Goal: Information Seeking & Learning: Learn about a topic

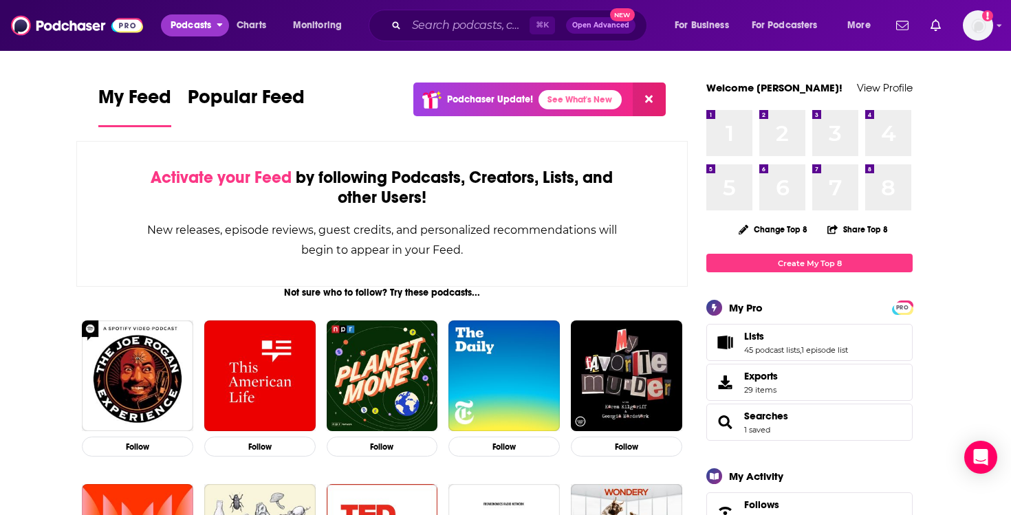
click at [215, 21] on button "Podcasts" at bounding box center [195, 25] width 68 height 22
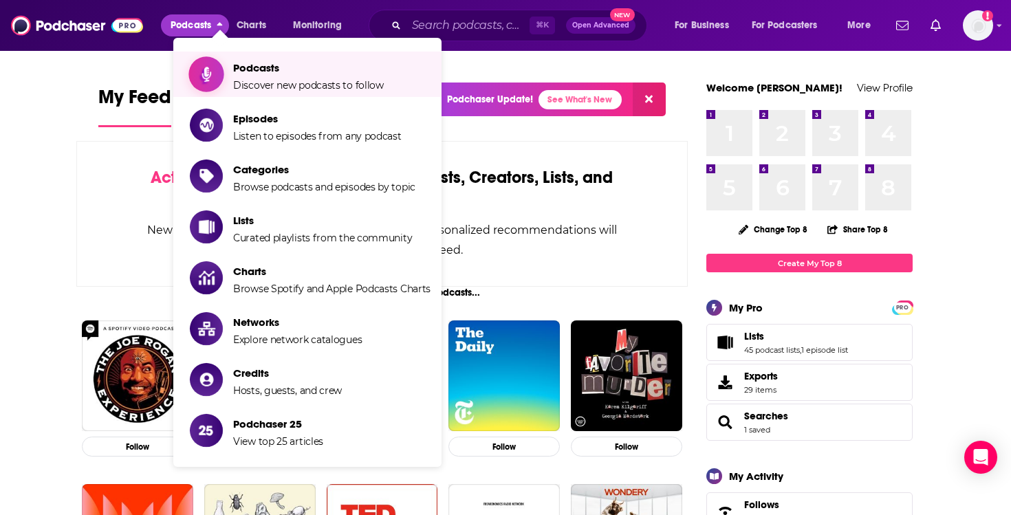
click at [317, 71] on span "Podcasts" at bounding box center [308, 67] width 151 height 13
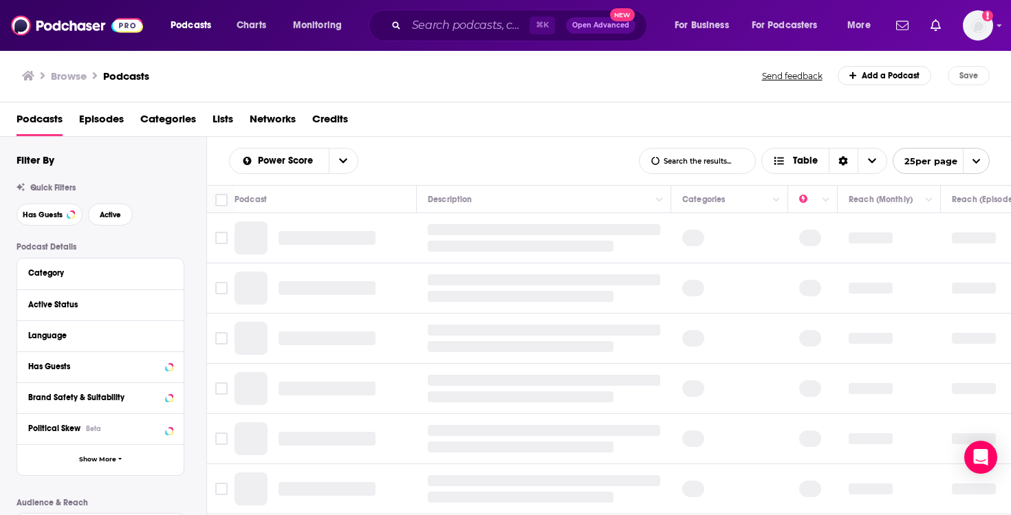
click at [180, 120] on span "Categories" at bounding box center [168, 122] width 56 height 28
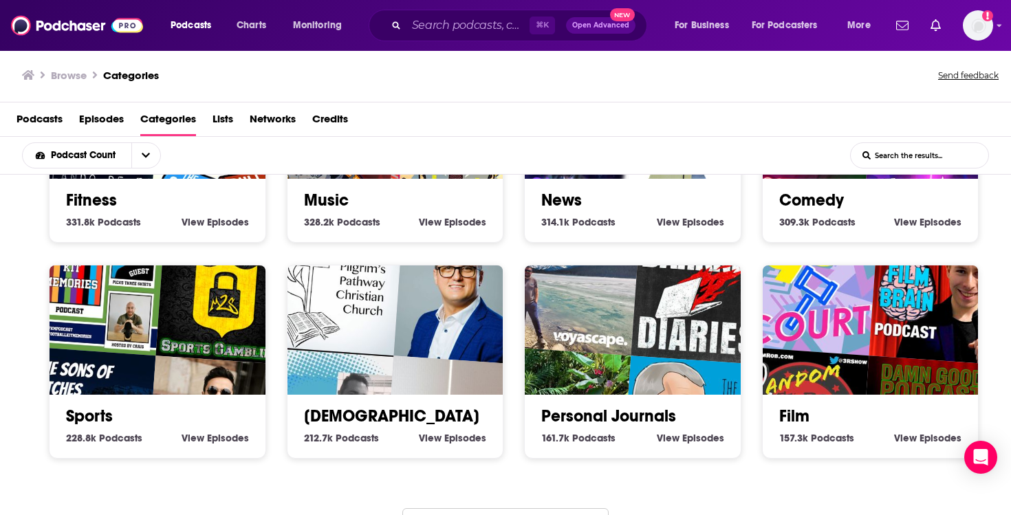
scroll to position [619, 0]
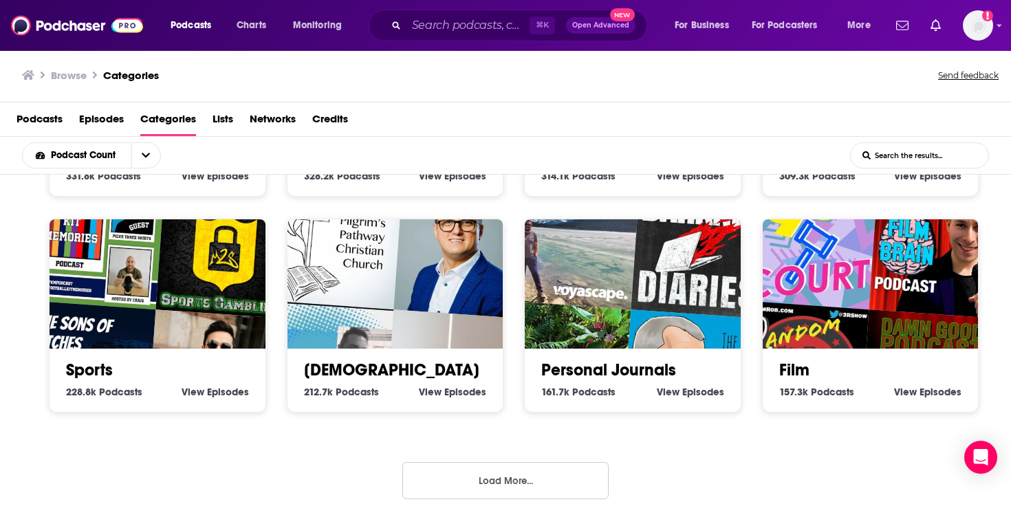
click at [927, 154] on input "List Search Input" at bounding box center [918, 155] width 137 height 25
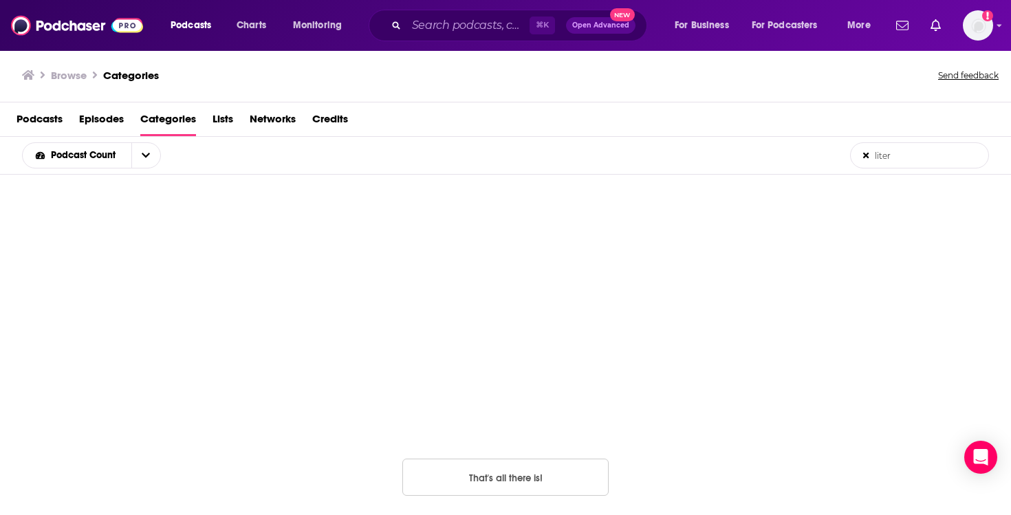
click at [902, 155] on input "liter" at bounding box center [918, 155] width 137 height 25
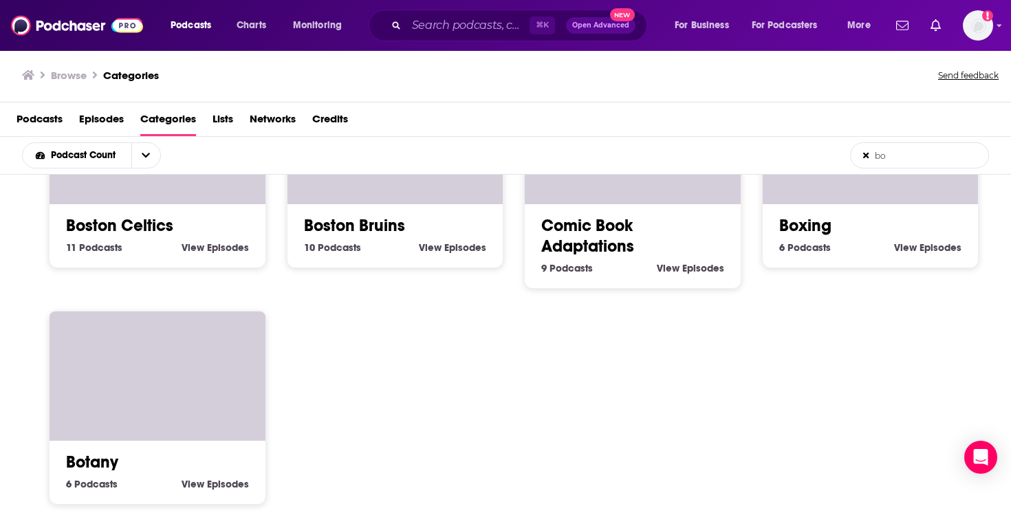
scroll to position [425, 0]
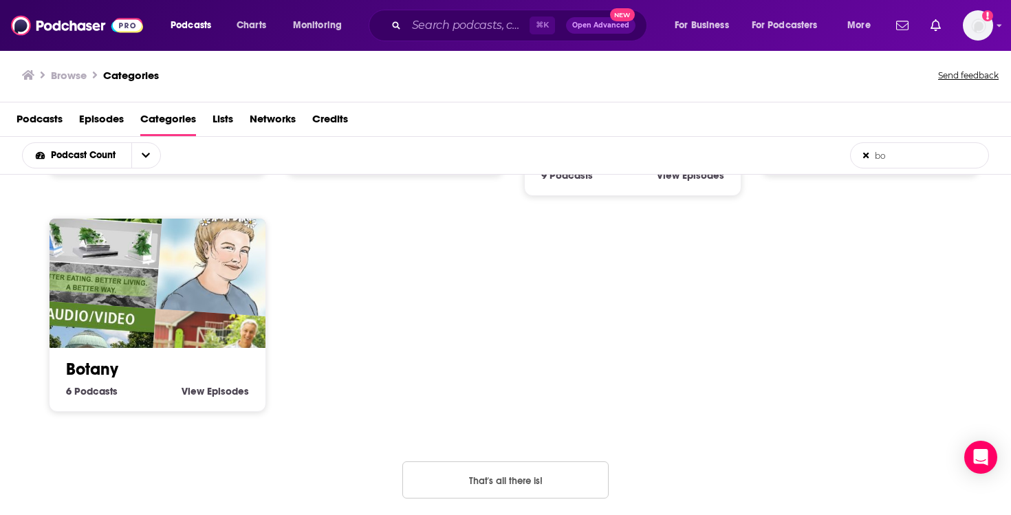
type input "b"
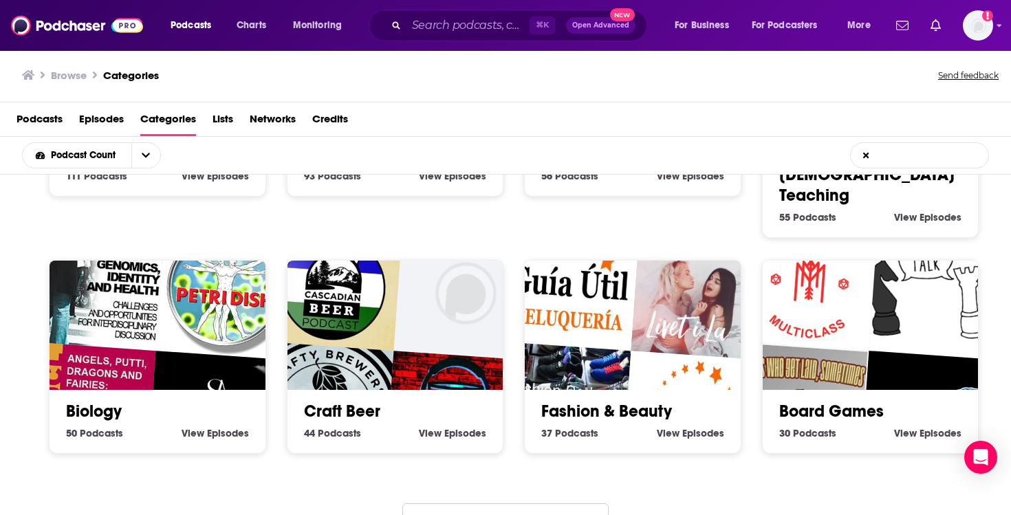
scroll to position [332, 0]
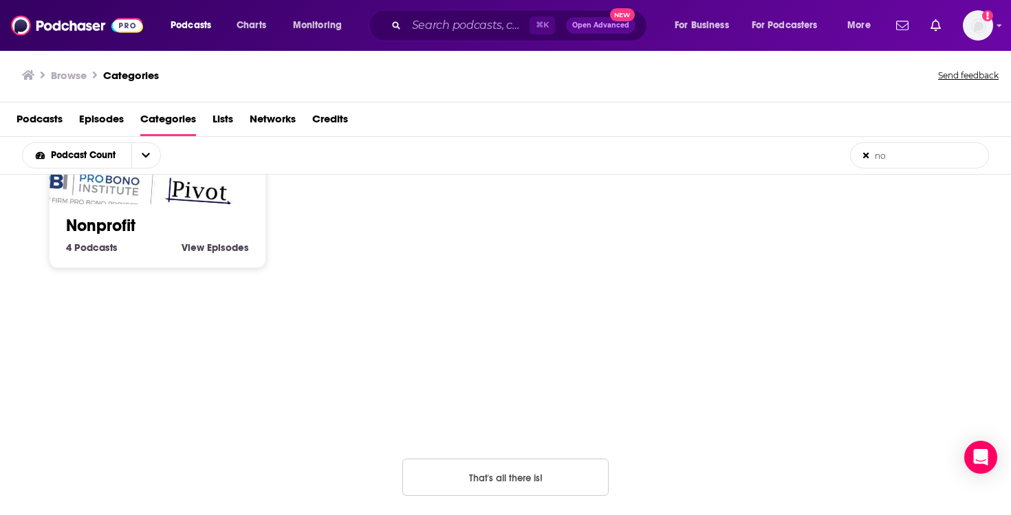
type input "no"
click at [217, 121] on span "Lists" at bounding box center [222, 122] width 21 height 28
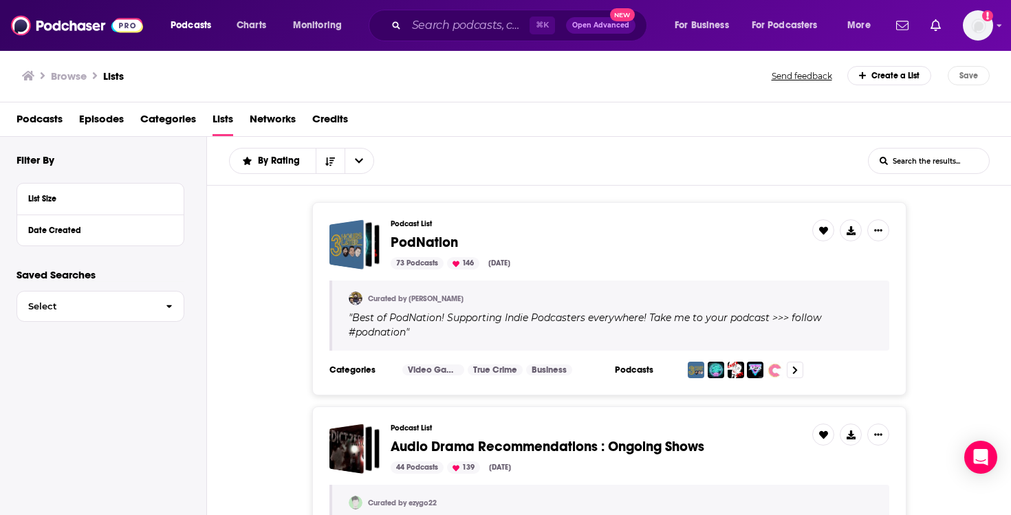
click at [942, 164] on input "List Search Input" at bounding box center [928, 160] width 120 height 25
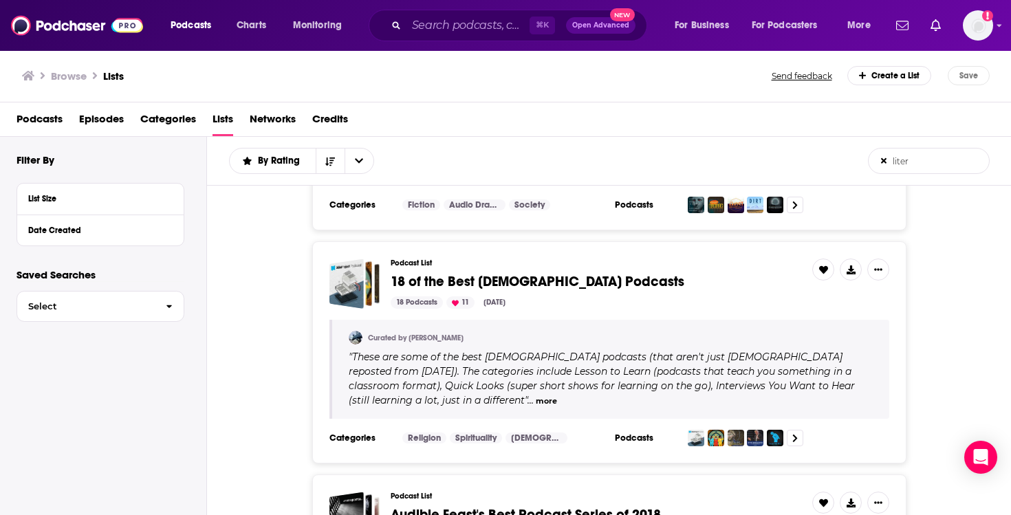
scroll to position [1008, 0]
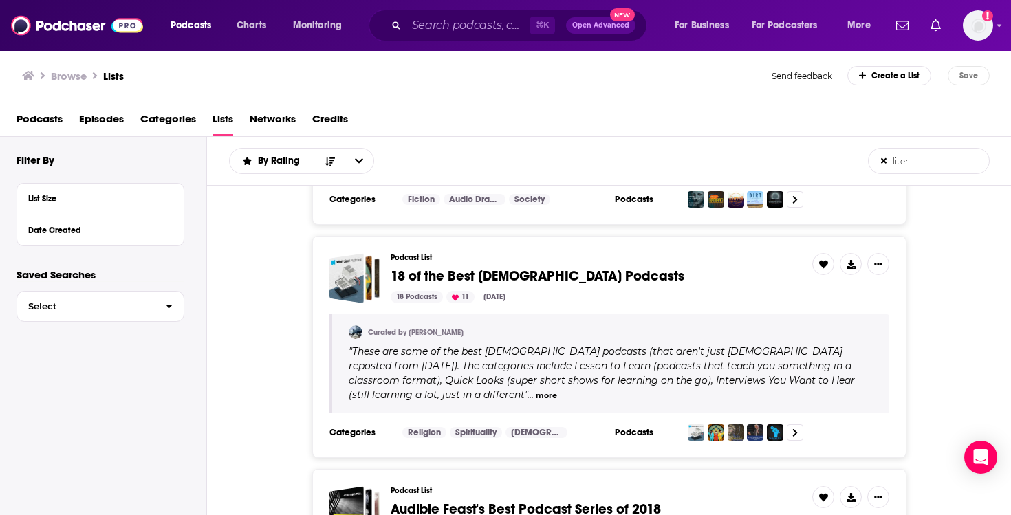
type input "liter"
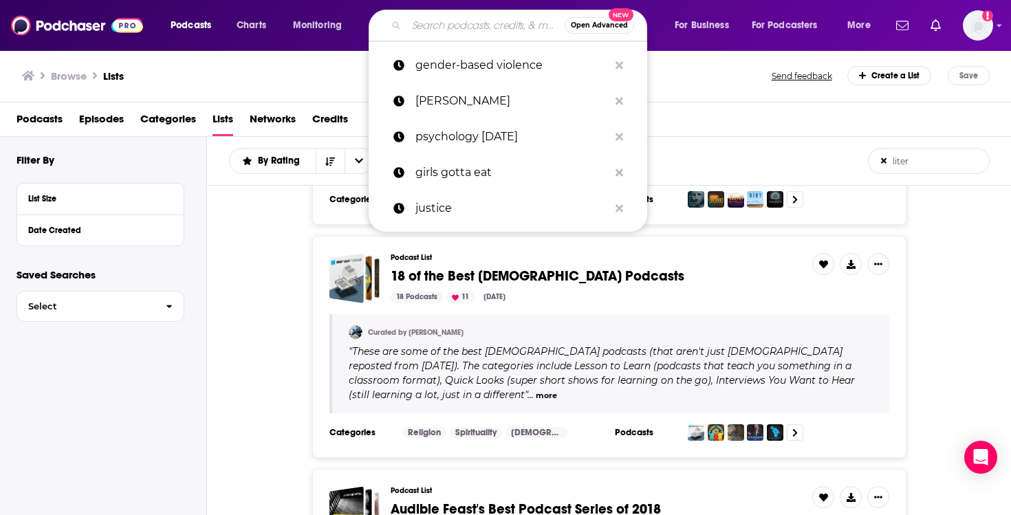
click at [465, 28] on input "Search podcasts, credits, & more..." at bounding box center [485, 25] width 158 height 22
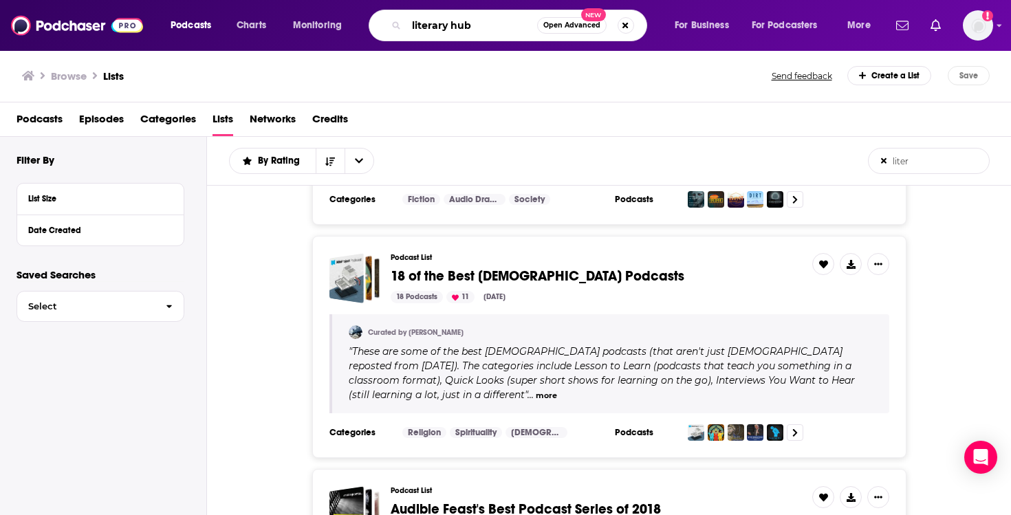
type input "literary hub"
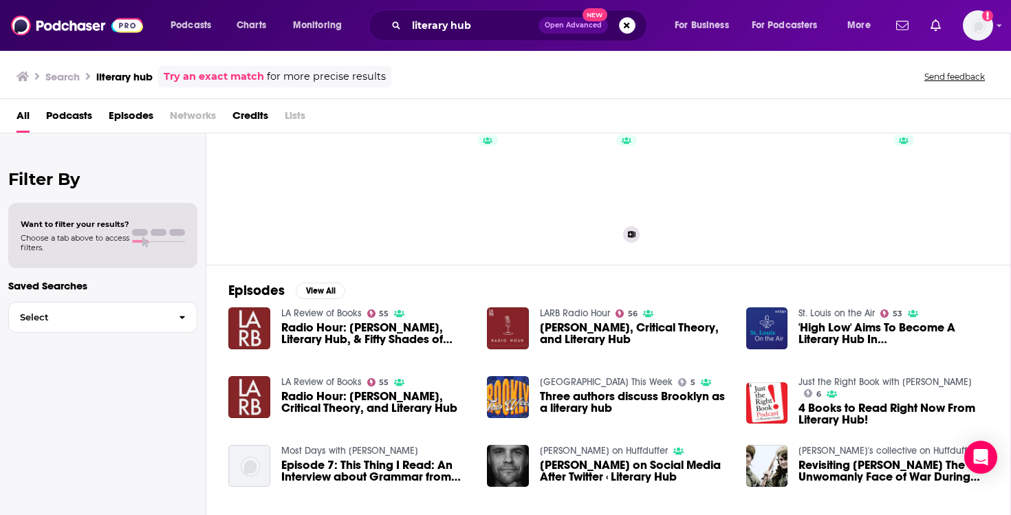
scroll to position [59, 0]
